Goal: Task Accomplishment & Management: Complete application form

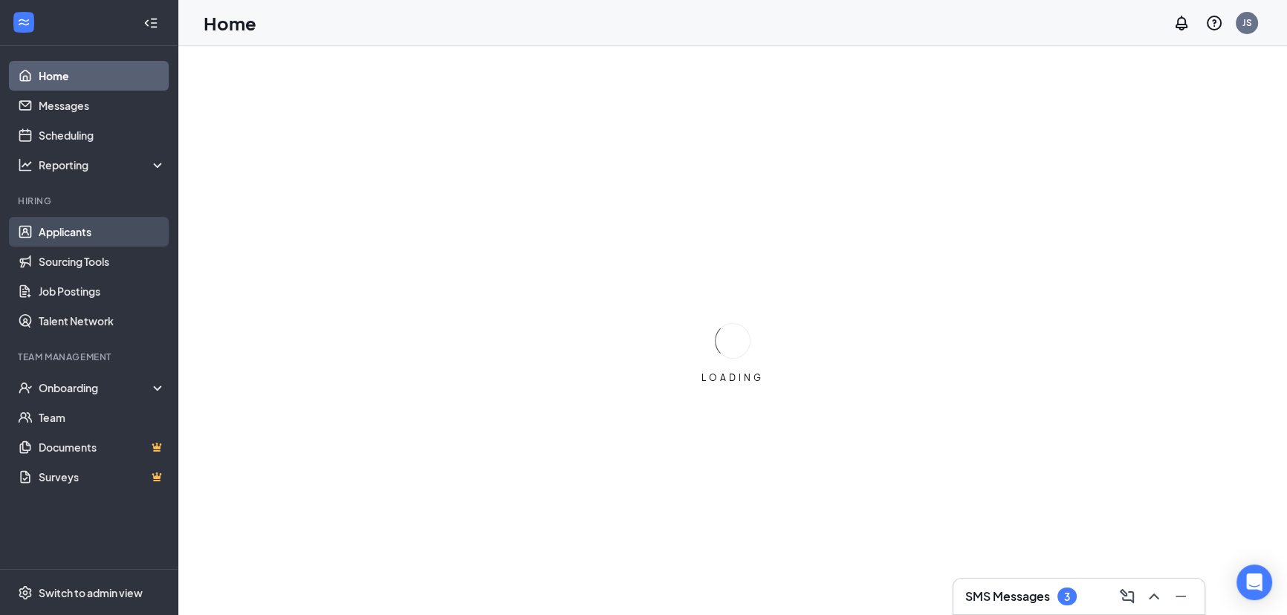
click at [71, 224] on link "Applicants" at bounding box center [102, 232] width 127 height 30
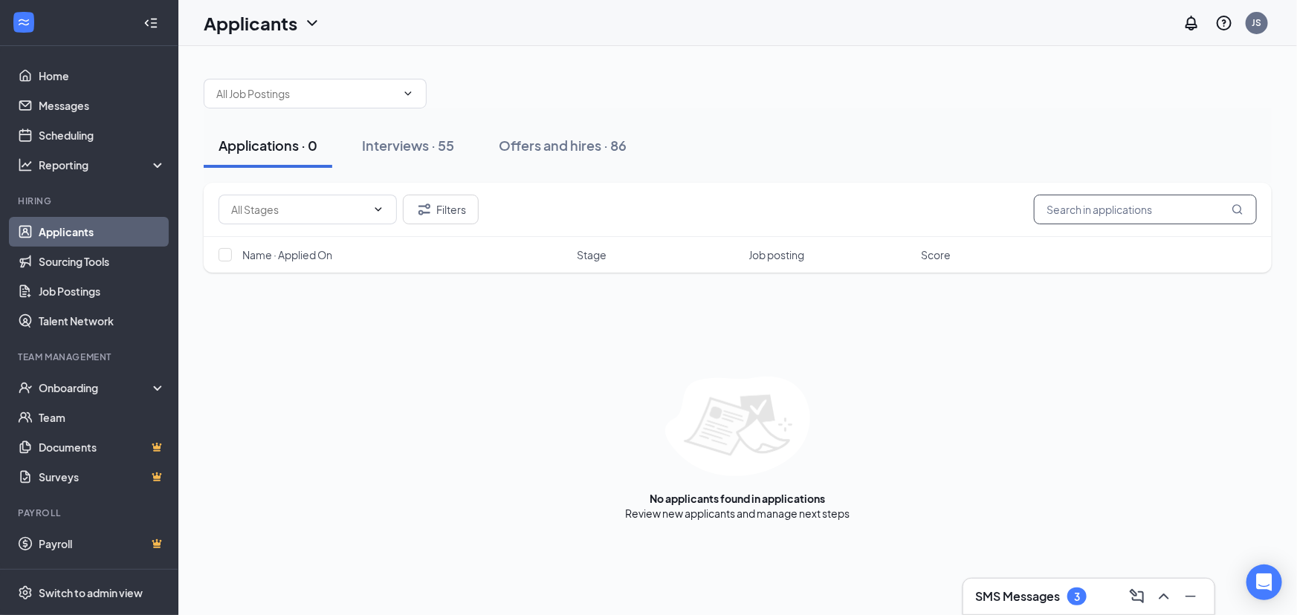
click at [1099, 214] on input "text" at bounding box center [1145, 210] width 223 height 30
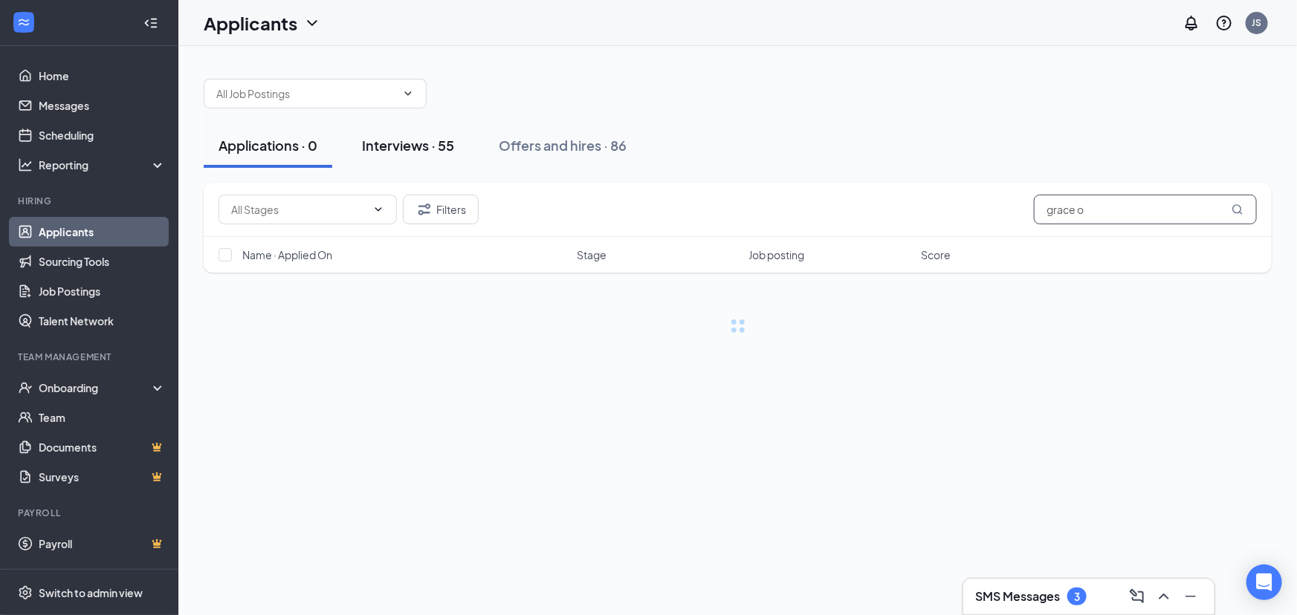
type input "grace o"
click at [418, 146] on div "Interviews · 55" at bounding box center [408, 145] width 92 height 19
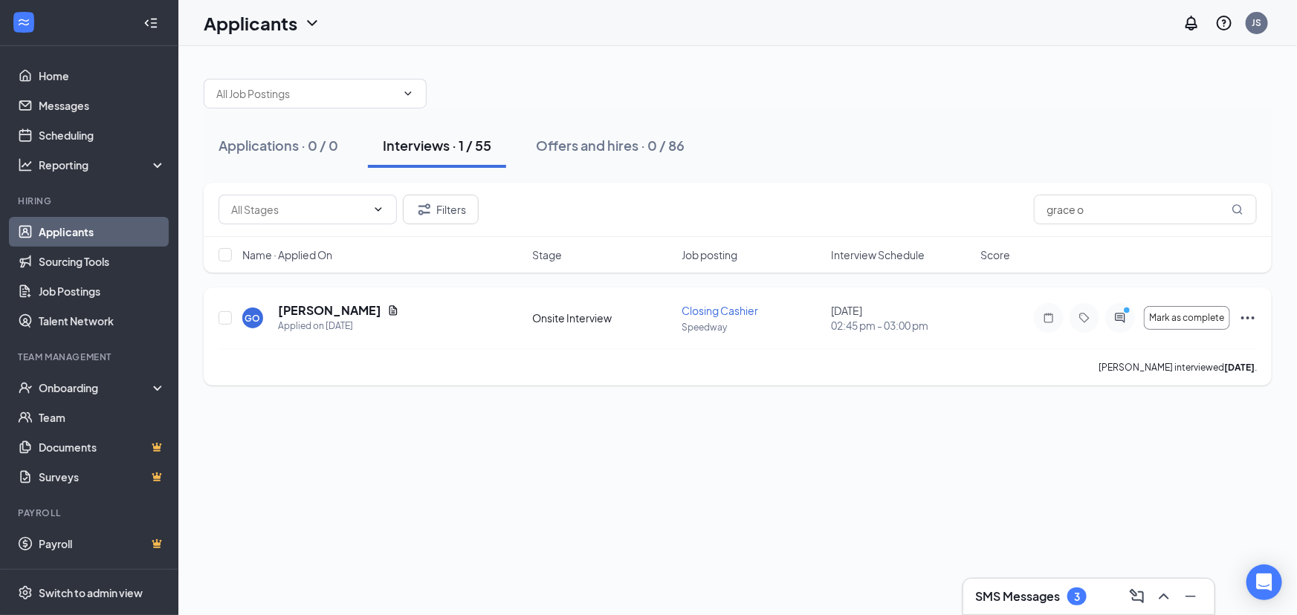
click at [1248, 322] on icon "Ellipses" at bounding box center [1248, 318] width 18 height 18
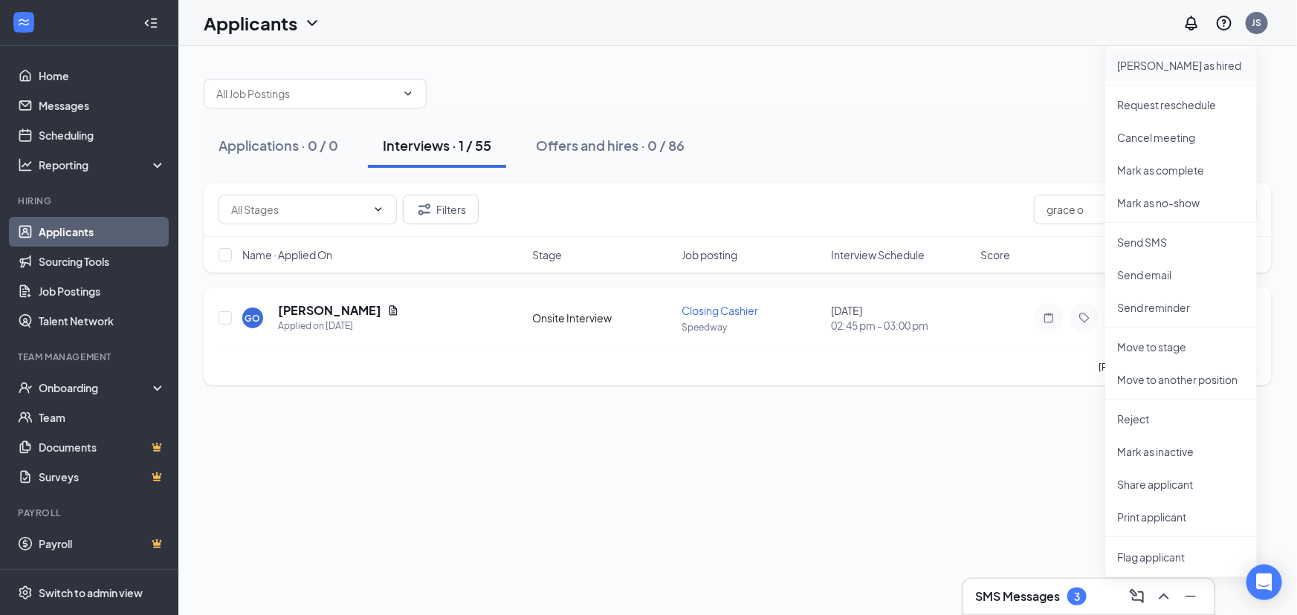
click at [1152, 67] on p "[PERSON_NAME] as hired" at bounding box center [1181, 65] width 128 height 15
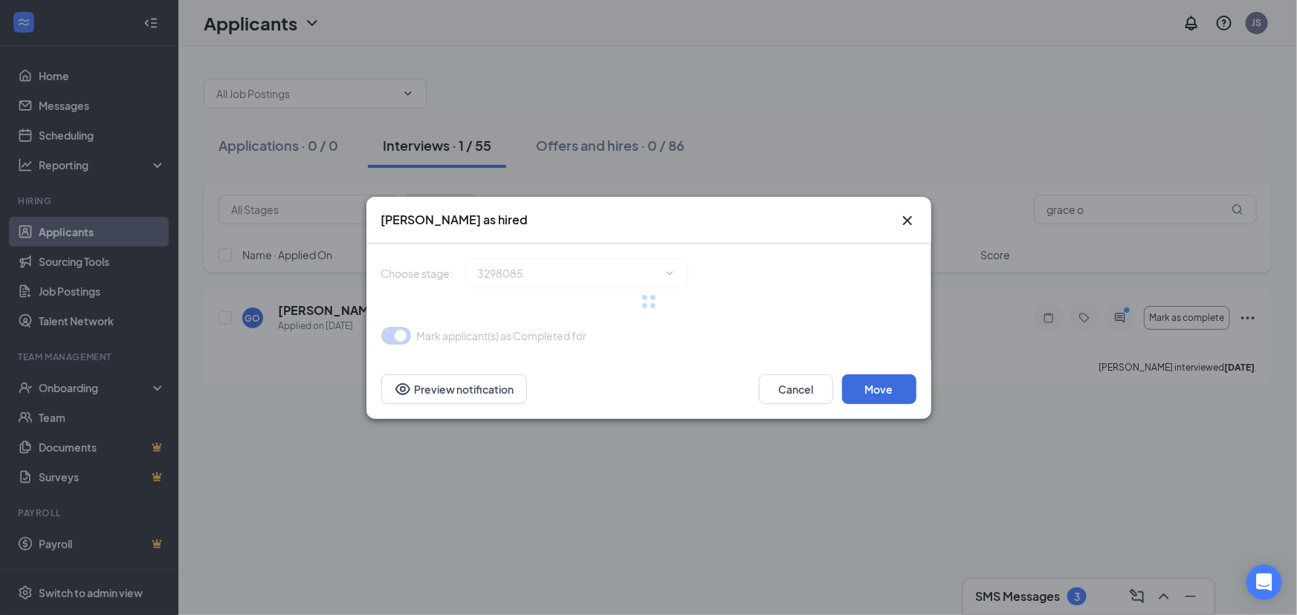
type input "Hiring Complete (final stage)"
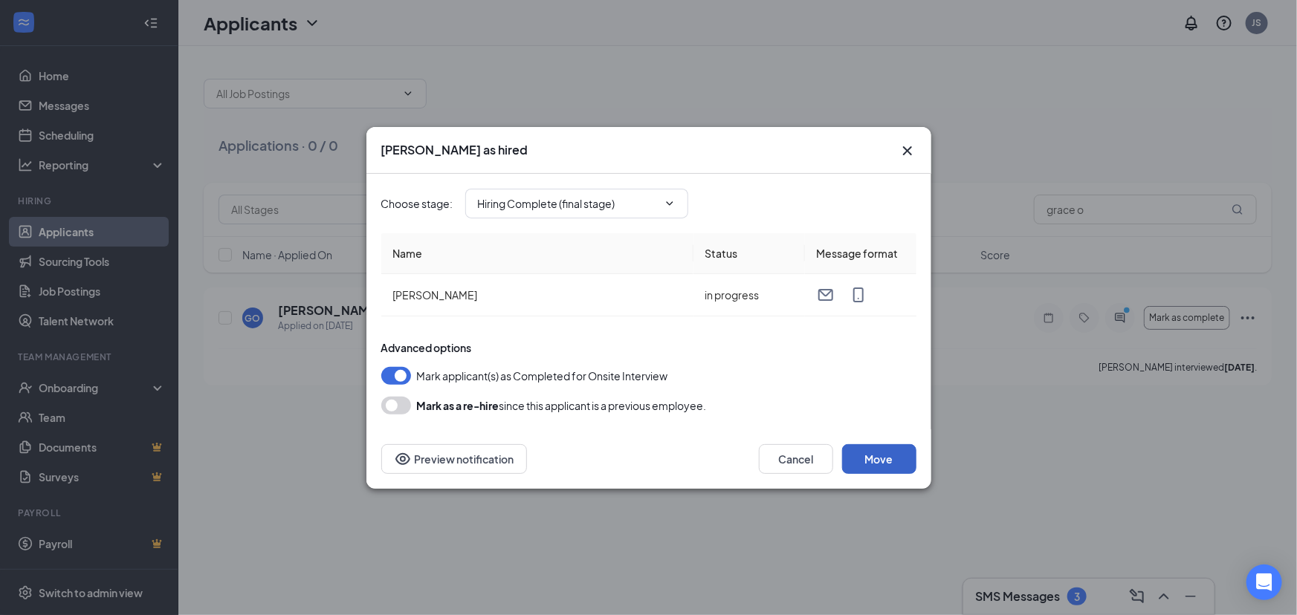
click at [899, 461] on button "Move" at bounding box center [879, 459] width 74 height 30
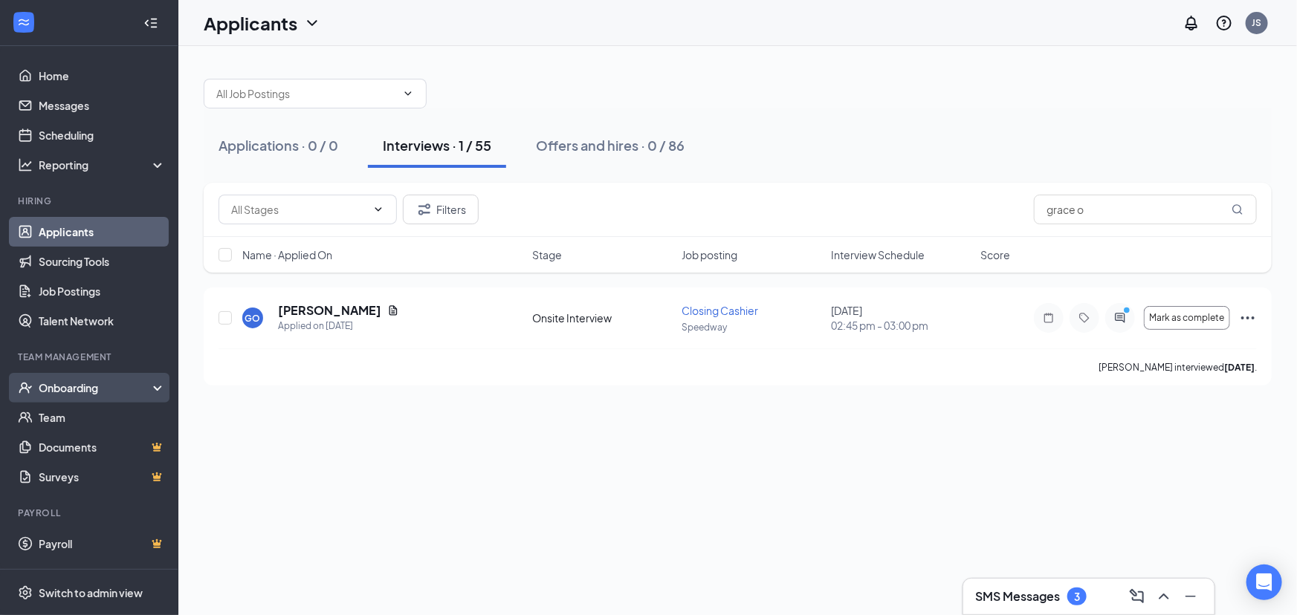
click at [134, 385] on div "Onboarding" at bounding box center [96, 388] width 114 height 15
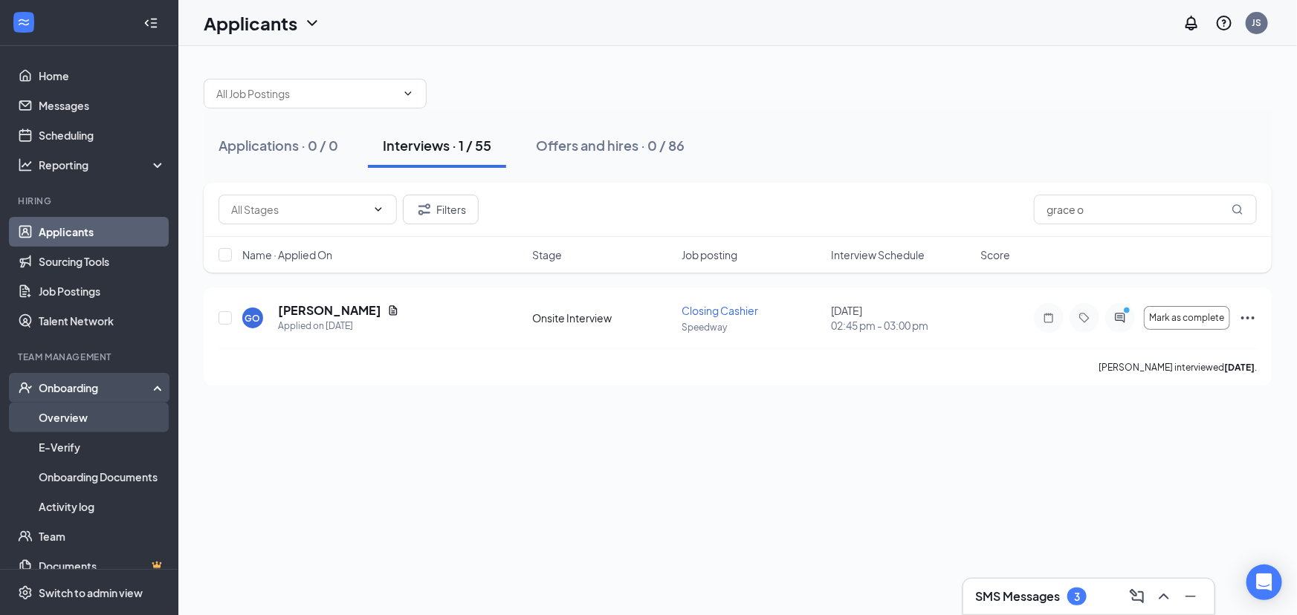
drag, startPoint x: 97, startPoint y: 413, endPoint x: 446, endPoint y: 372, distance: 351.8
click at [97, 413] on link "Overview" at bounding box center [102, 418] width 127 height 30
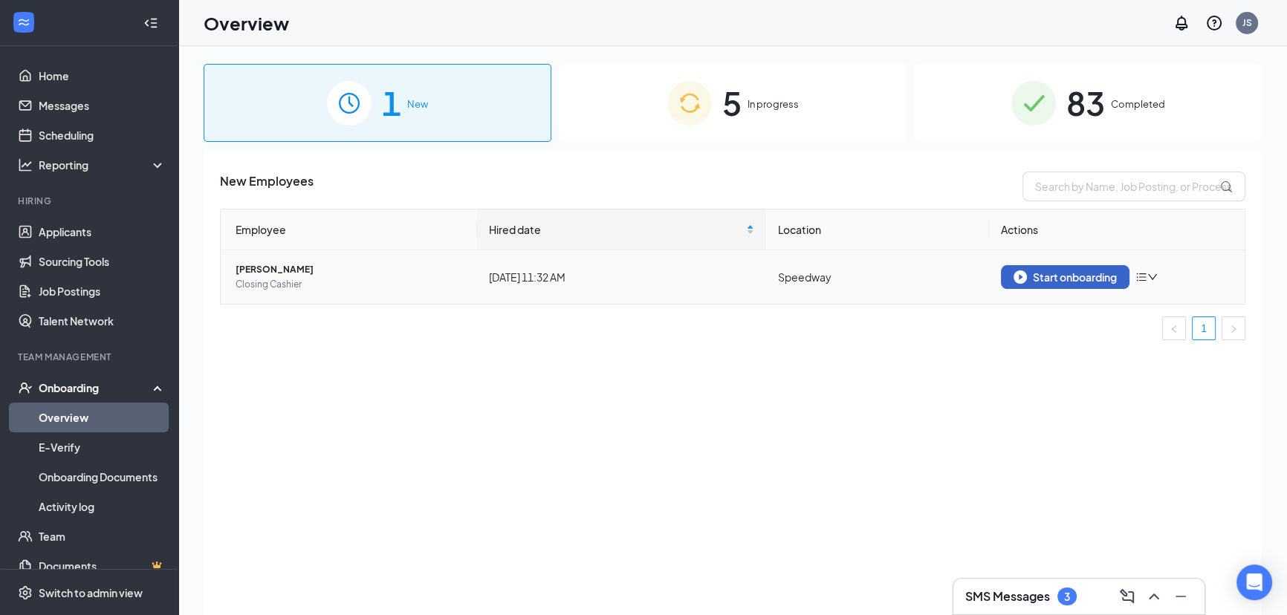
click at [1106, 282] on div "Start onboarding" at bounding box center [1065, 277] width 103 height 13
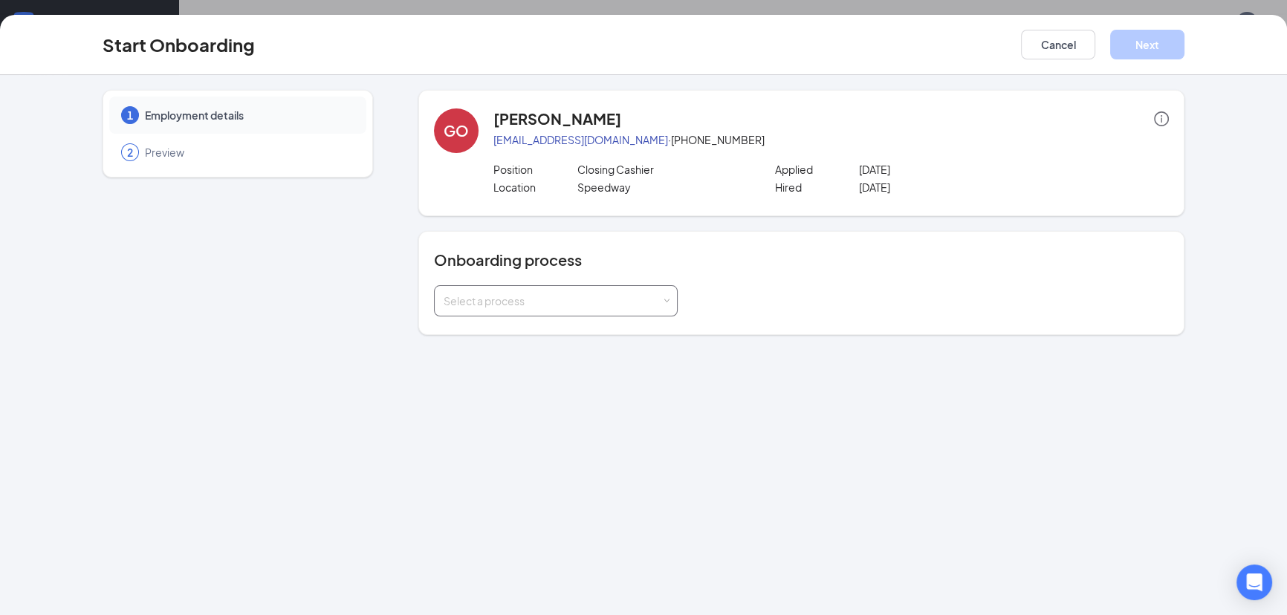
click at [514, 302] on div "Select a process" at bounding box center [553, 301] width 218 height 15
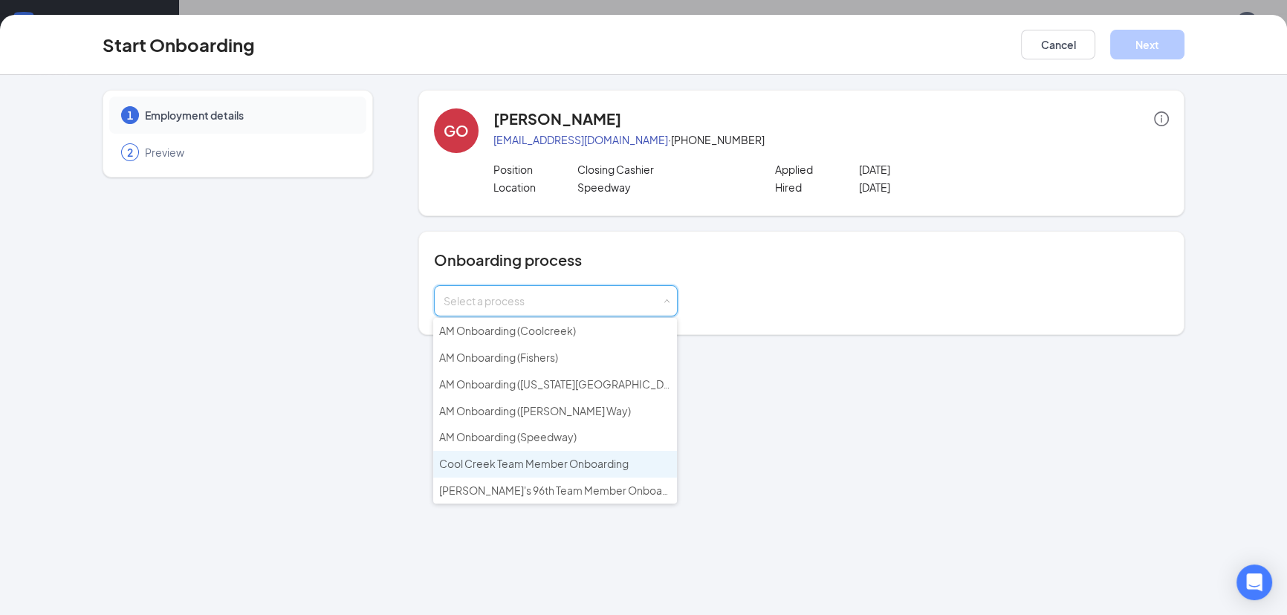
scroll to position [67, 0]
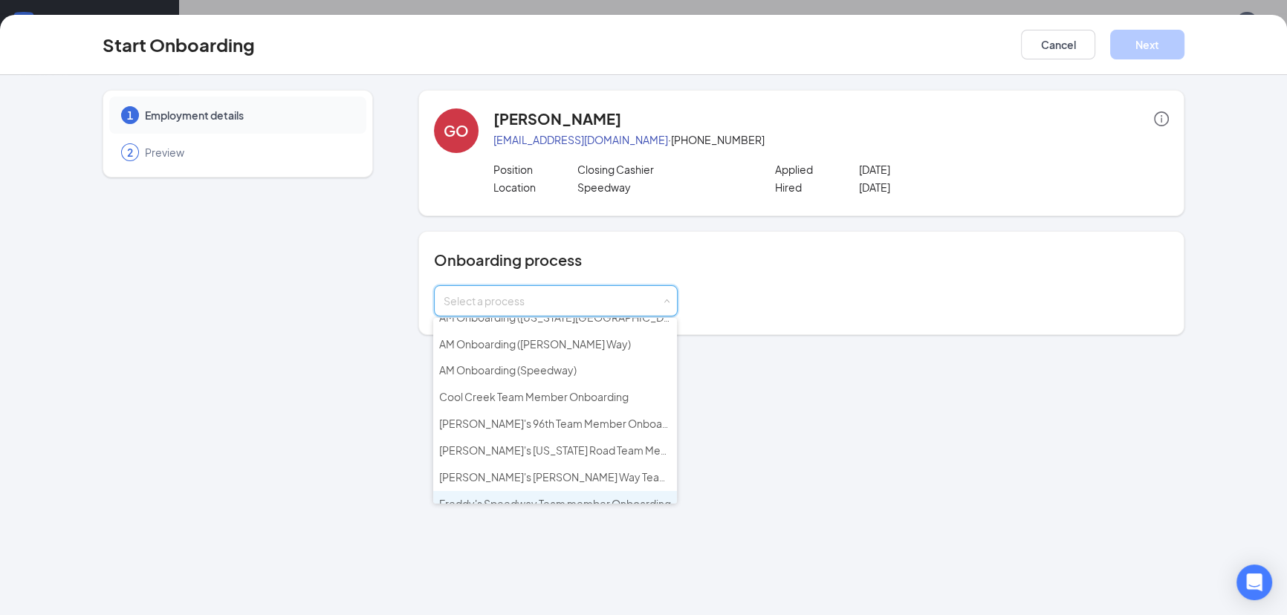
click at [607, 497] on span "Freddy's Speedway Team member Onboarding" at bounding box center [555, 503] width 232 height 13
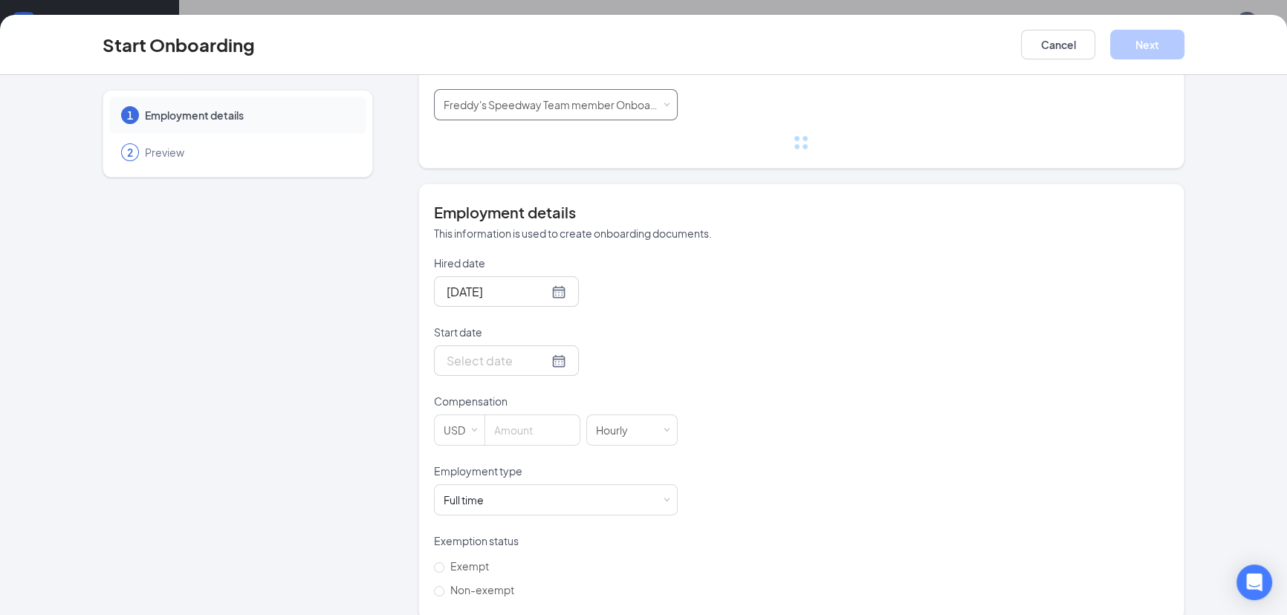
scroll to position [186, 0]
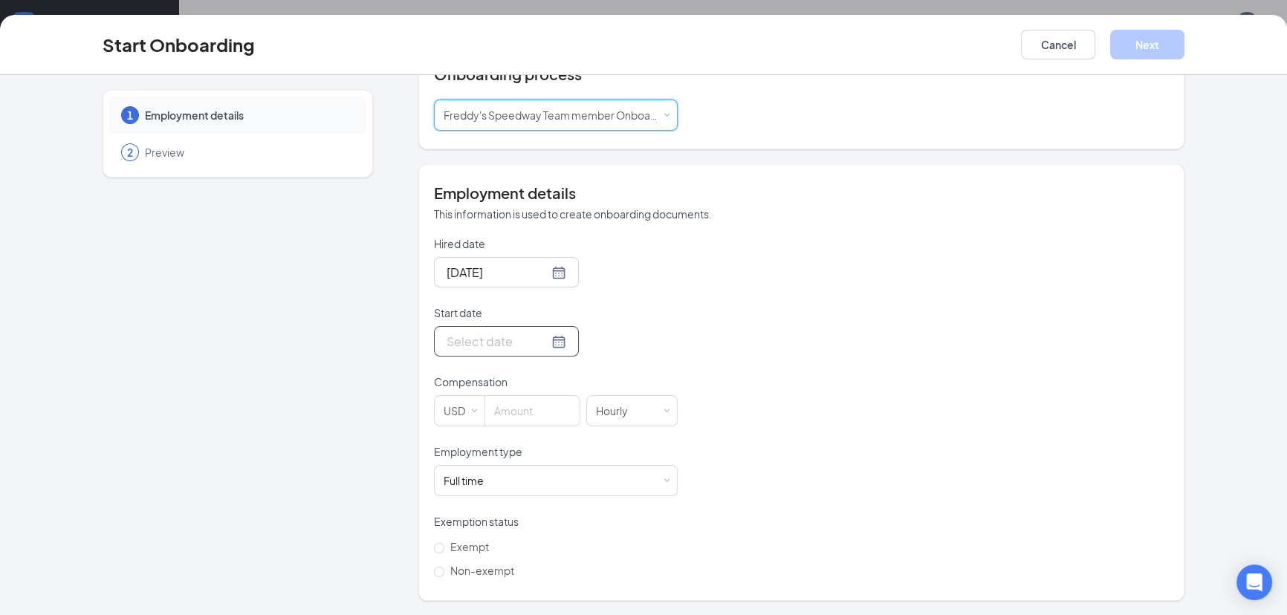
click at [542, 349] on div at bounding box center [507, 341] width 120 height 19
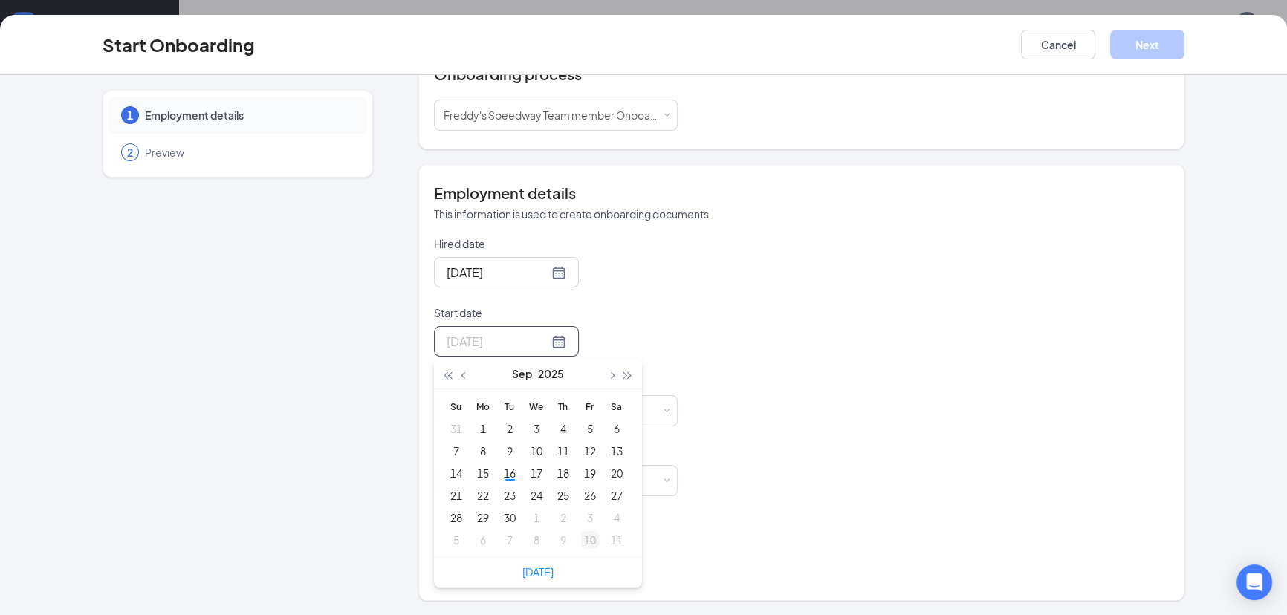
type input "[DATE]"
click at [543, 573] on link "[DATE]" at bounding box center [538, 572] width 31 height 13
type input "[DATE]"
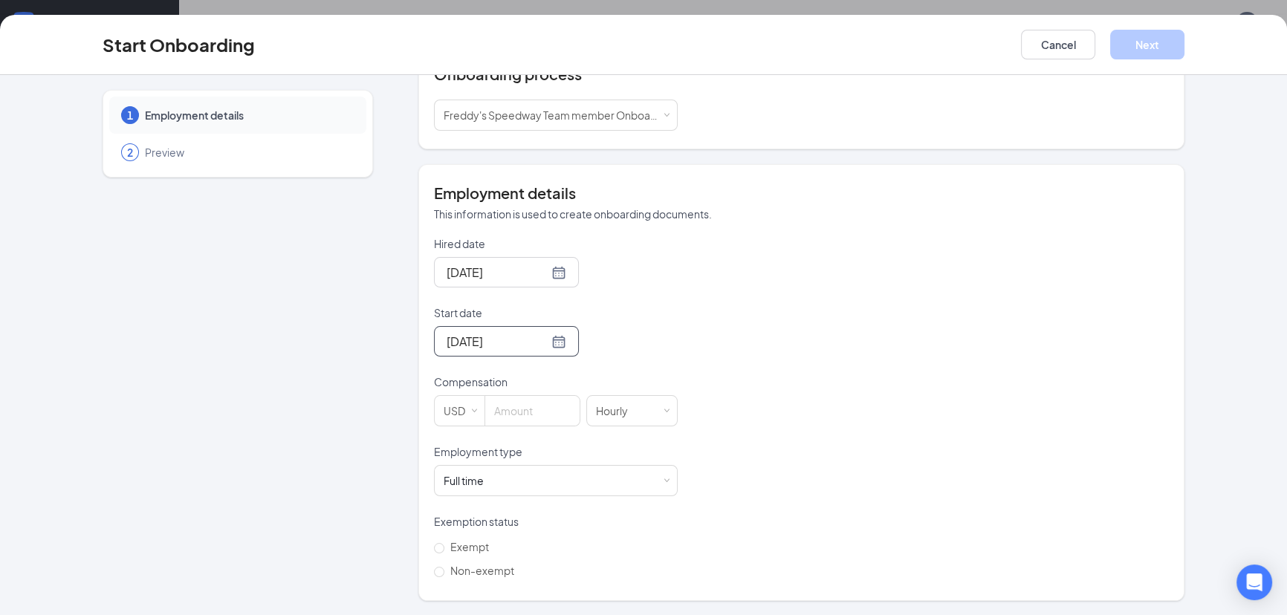
drag, startPoint x: 925, startPoint y: 423, endPoint x: 908, endPoint y: 422, distance: 17.9
click at [917, 422] on div "Hired date [DATE] Start date [DATE] [DATE] Su Mo Tu We Th Fr Sa 31 1 2 3 4 5 6 …" at bounding box center [801, 409] width 735 height 346
click at [521, 401] on input at bounding box center [532, 411] width 94 height 30
type input "13.5"
click at [733, 311] on div "Hired date [DATE] Start date [DATE] [DATE] Su Mo Tu We Th Fr Sa 31 1 2 3 4 5 6 …" at bounding box center [801, 409] width 735 height 346
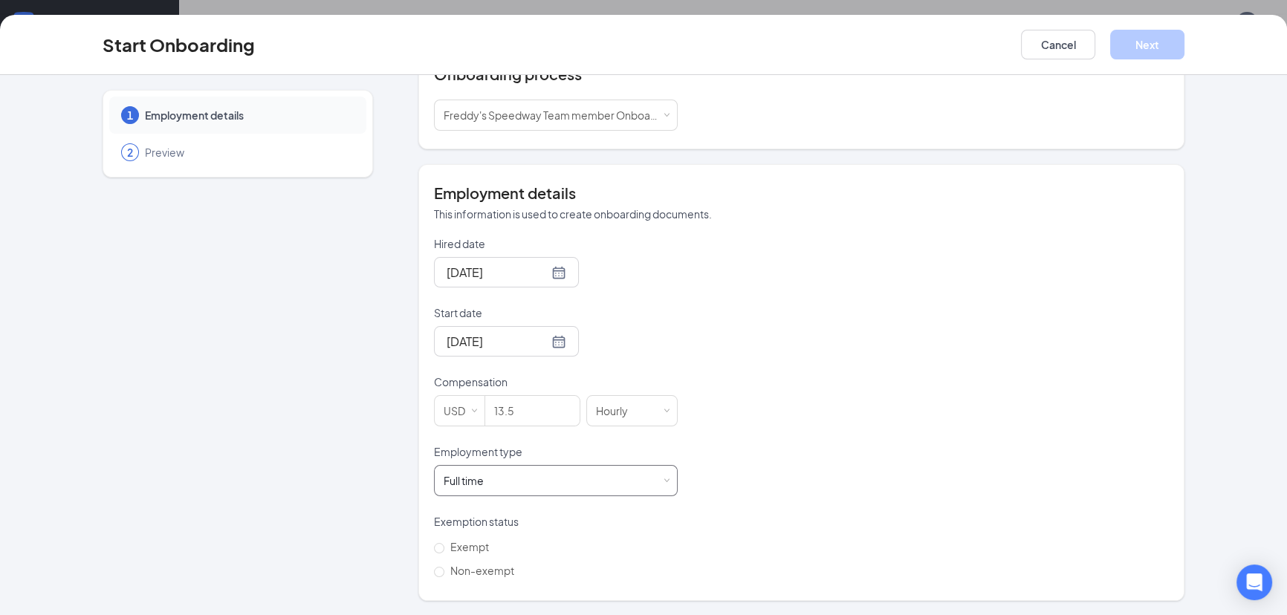
click at [632, 476] on div "Full time Works 30+ hours per week and is reasonably expected to work" at bounding box center [556, 481] width 224 height 30
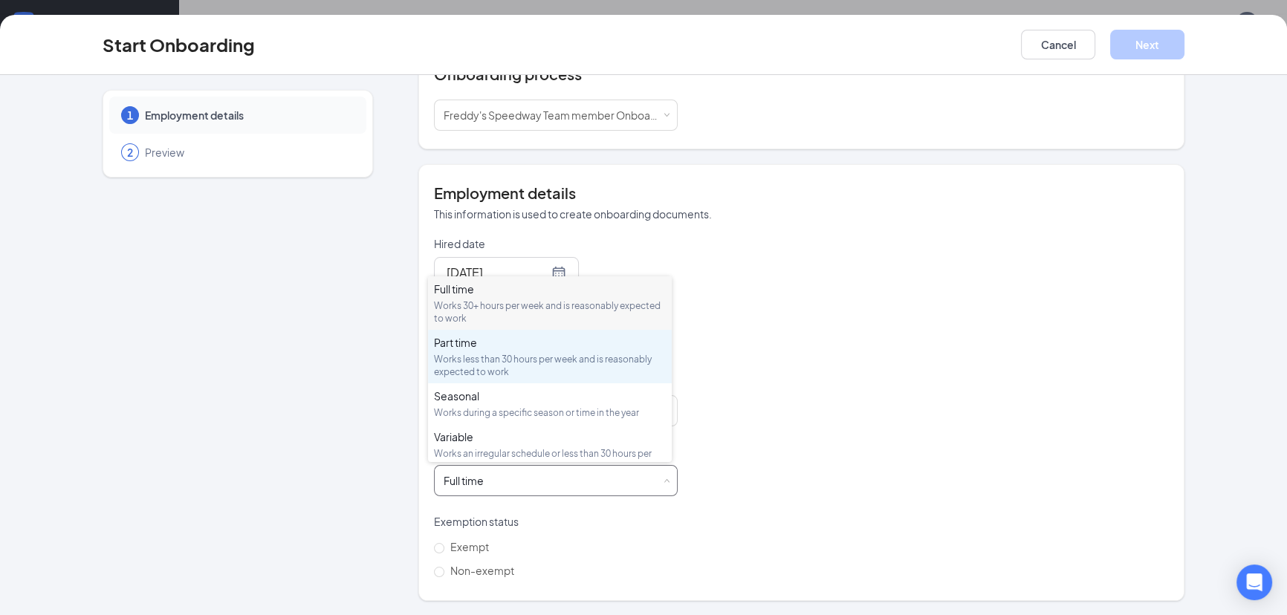
click at [528, 349] on div "Part time" at bounding box center [550, 342] width 232 height 15
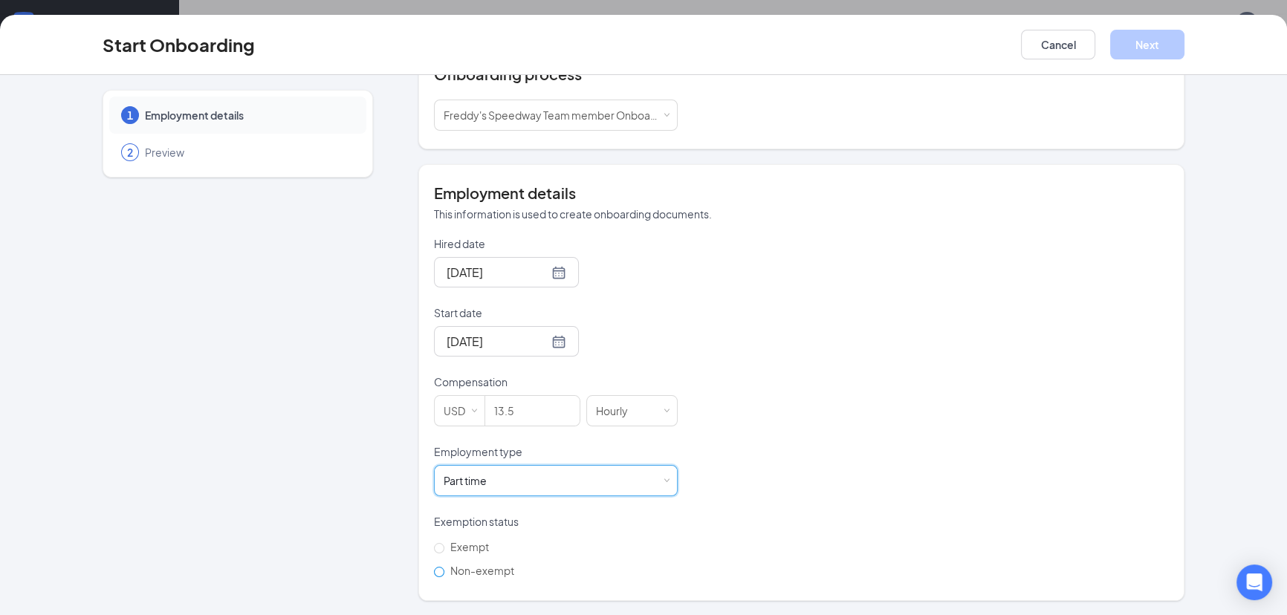
click at [500, 567] on span "Non-exempt" at bounding box center [482, 570] width 76 height 13
click at [444, 567] on input "Non-exempt" at bounding box center [439, 572] width 10 height 10
radio input "true"
click at [1162, 47] on button "Next" at bounding box center [1147, 45] width 74 height 30
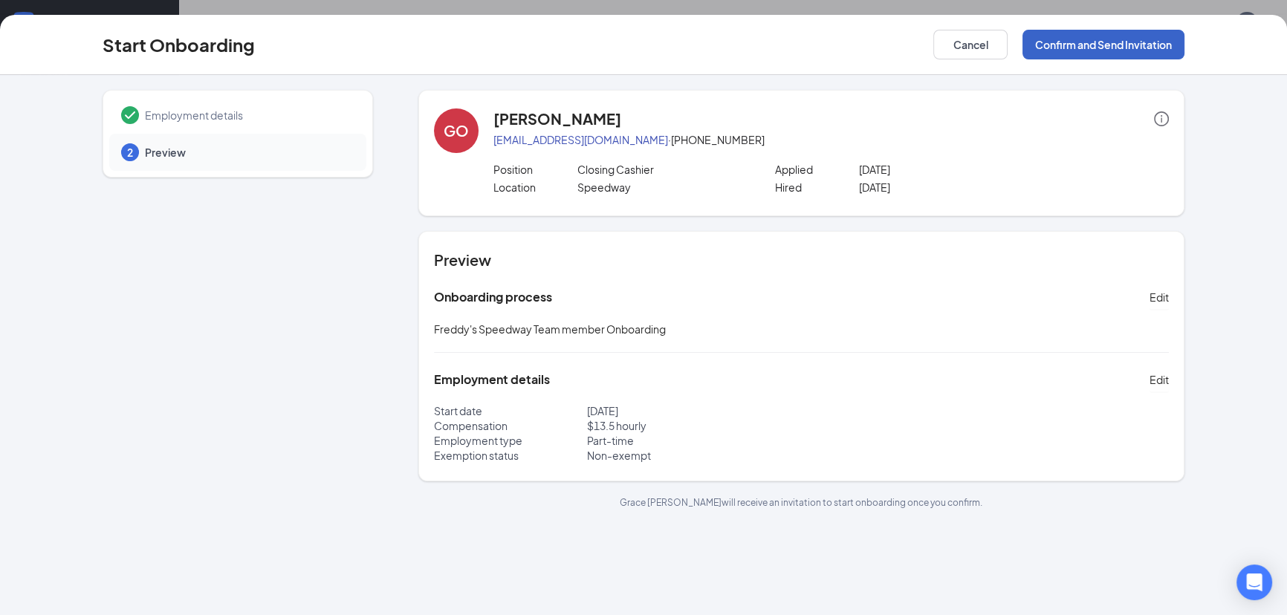
click at [1162, 47] on button "Confirm and Send Invitation" at bounding box center [1104, 45] width 162 height 30
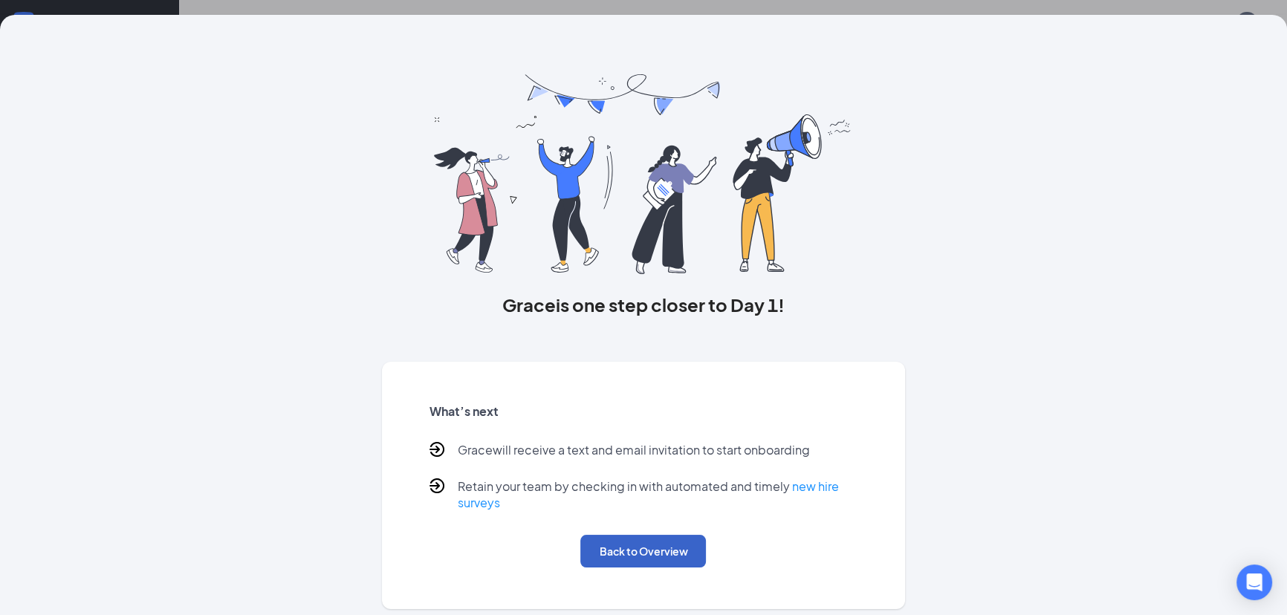
drag, startPoint x: 693, startPoint y: 566, endPoint x: 915, endPoint y: 422, distance: 264.3
click at [702, 553] on button "Back to Overview" at bounding box center [643, 551] width 126 height 33
